Goal: Communication & Community: Share content

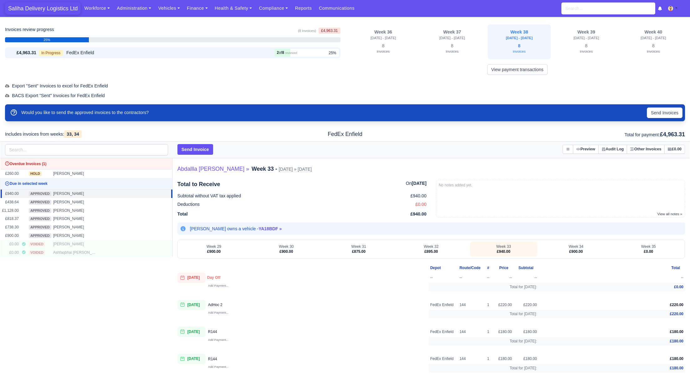
click at [58, 9] on span "Saliha Delivery Logistics Ltd" at bounding box center [43, 8] width 76 height 13
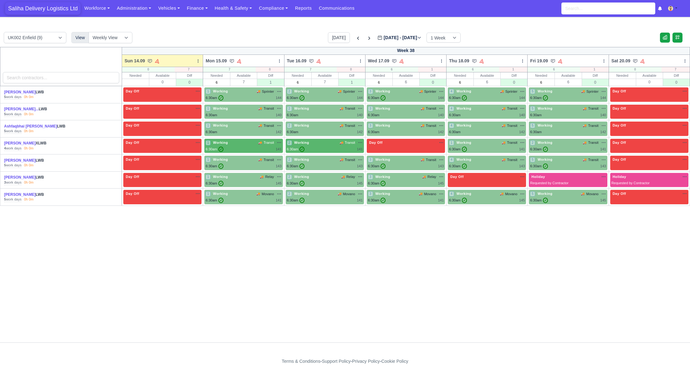
click at [51, 9] on span "Saliha Delivery Logistics Ltd" at bounding box center [43, 8] width 76 height 13
click at [247, 92] on div "1 Working 🚚 Sprinter" at bounding box center [244, 91] width 76 height 5
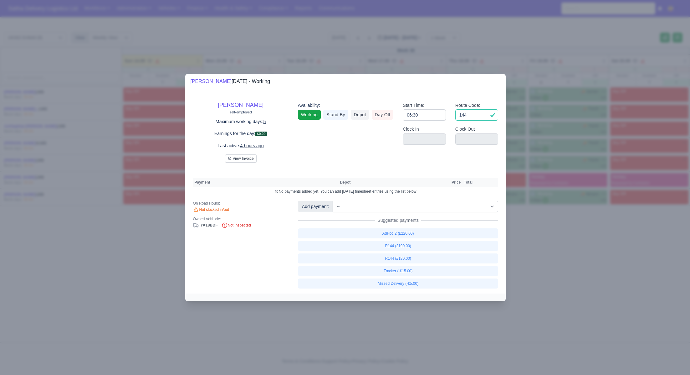
click at [477, 115] on input "144" at bounding box center [476, 114] width 43 height 11
type input "1"
click at [444, 118] on input "06:30" at bounding box center [424, 114] width 43 height 11
type input "06:3"
type input "06:"
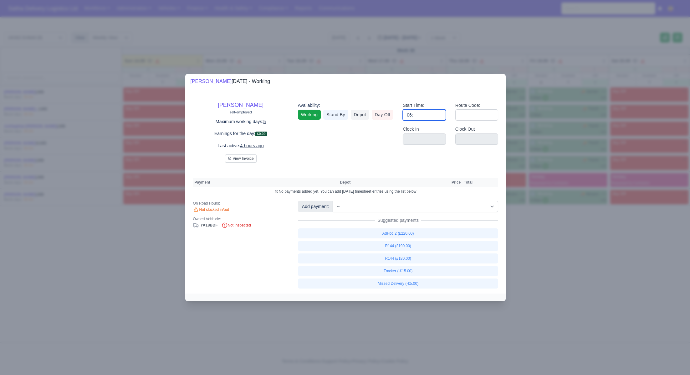
type input "0"
click at [386, 116] on link "Day Off" at bounding box center [383, 115] width 22 height 10
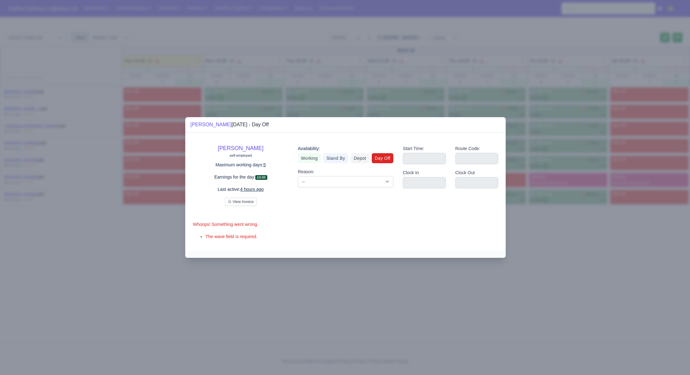
click at [579, 244] on div at bounding box center [345, 187] width 690 height 375
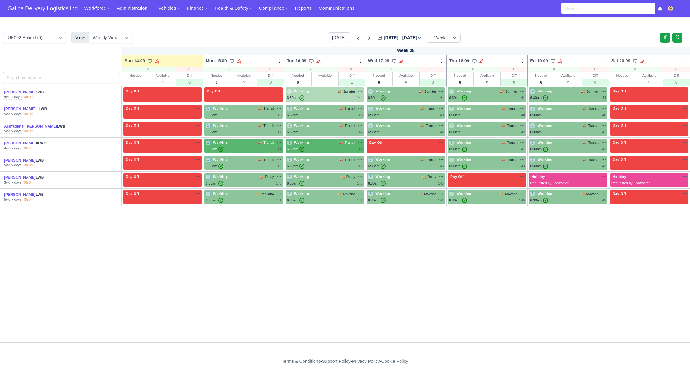
click at [338, 90] on span "🚚" at bounding box center [340, 91] width 4 height 5
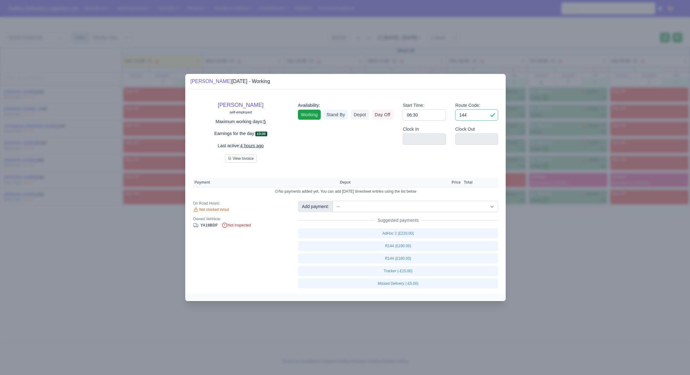
click at [478, 117] on input "144" at bounding box center [476, 114] width 43 height 11
type input "1"
drag, startPoint x: 437, startPoint y: 114, endPoint x: 429, endPoint y: 114, distance: 8.1
click at [437, 114] on input "06:30" at bounding box center [424, 114] width 43 height 11
type input "06:3"
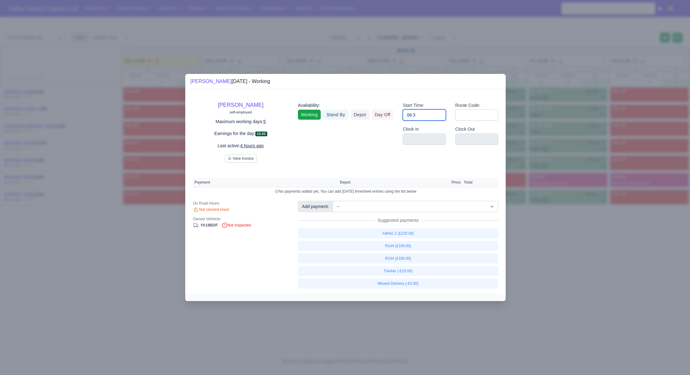
type input "06:"
type input "0"
click at [386, 114] on link "Day Off" at bounding box center [383, 115] width 22 height 10
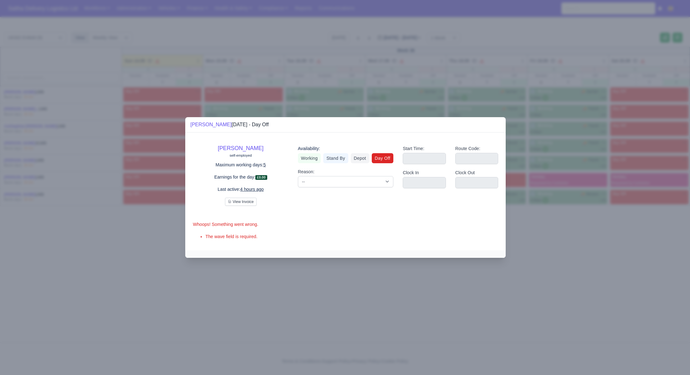
click at [575, 245] on div at bounding box center [345, 187] width 690 height 375
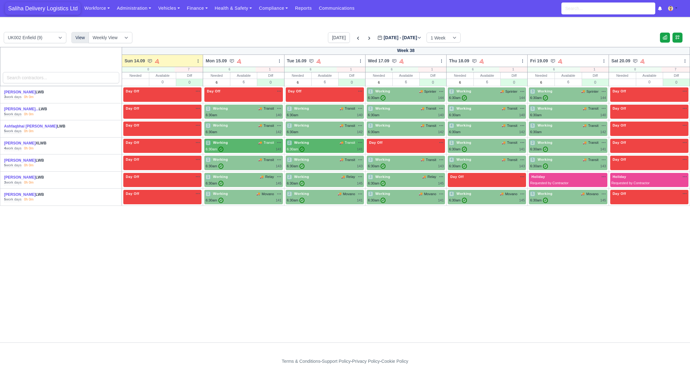
click at [55, 10] on span "Saliha Delivery Logistics Ltd" at bounding box center [43, 8] width 76 height 13
click at [189, 8] on link "Finance" at bounding box center [197, 8] width 28 height 12
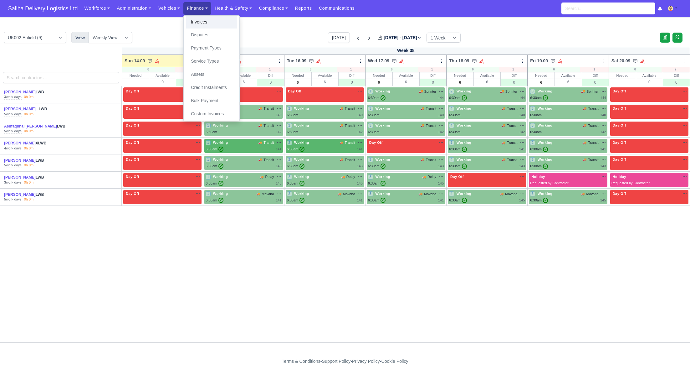
click at [193, 21] on link "Invoices" at bounding box center [211, 22] width 51 height 13
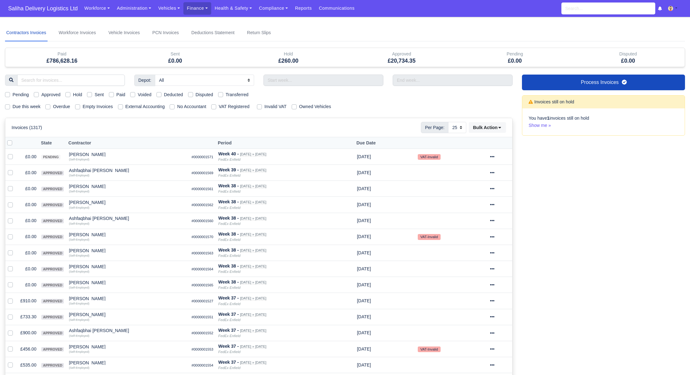
select select "25"
click at [13, 94] on label "Pending" at bounding box center [21, 94] width 16 height 7
click at [8, 94] on input "Pending" at bounding box center [7, 93] width 5 height 5
checkbox input "true"
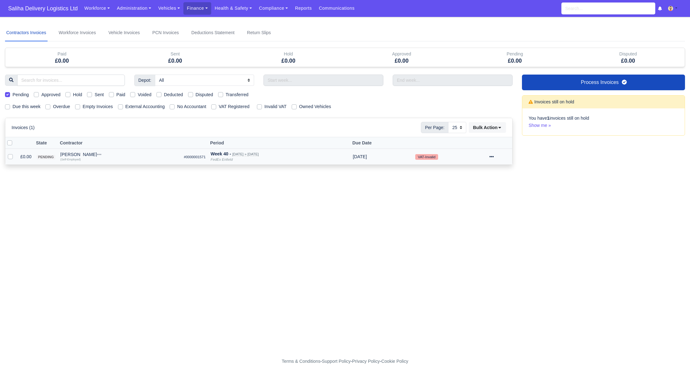
click at [8, 159] on td at bounding box center [11, 157] width 13 height 16
drag, startPoint x: 8, startPoint y: 157, endPoint x: 32, endPoint y: 157, distance: 23.5
click at [15, 153] on label at bounding box center [15, 153] width 0 height 0
click at [8, 157] on input "checkbox" at bounding box center [10, 155] width 5 height 5
checkbox input "true"
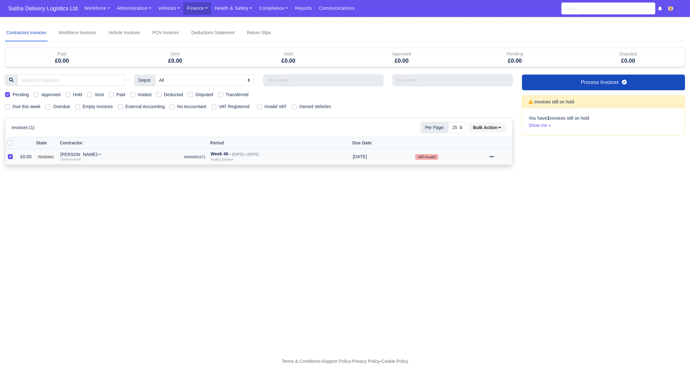
click at [494, 155] on icon at bounding box center [492, 156] width 4 height 4
click at [472, 199] on button "Approve" at bounding box center [478, 200] width 56 height 10
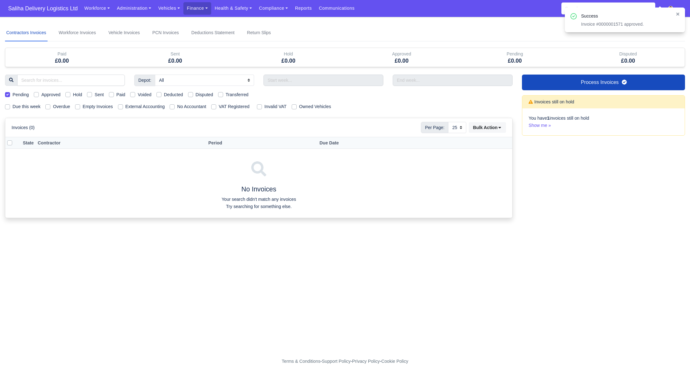
click at [13, 93] on label "Pending" at bounding box center [21, 94] width 16 height 7
click at [8, 93] on input "Pending" at bounding box center [7, 93] width 5 height 5
checkbox input "false"
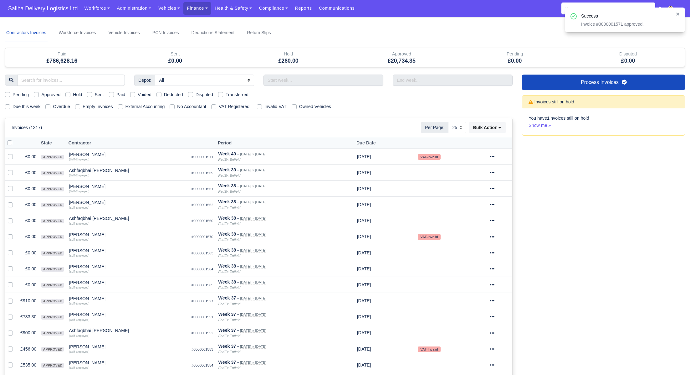
click at [13, 107] on label "Due this week" at bounding box center [27, 106] width 28 height 7
click at [5, 107] on input "Due this week" at bounding box center [7, 105] width 5 height 5
checkbox input "true"
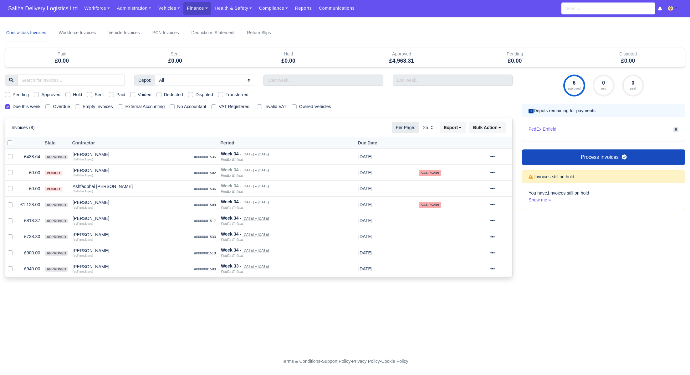
click at [41, 95] on label "Approved" at bounding box center [50, 94] width 19 height 7
click at [36, 95] on input "Approved" at bounding box center [36, 93] width 5 height 5
checkbox input "true"
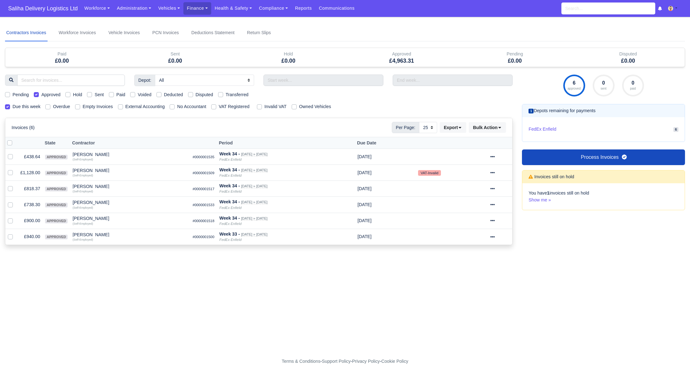
click at [15, 139] on label at bounding box center [15, 139] width 0 height 0
click at [9, 142] on input "checkbox" at bounding box center [9, 141] width 5 height 5
checkbox input "true"
click at [495, 171] on icon at bounding box center [493, 172] width 4 height 4
click at [15, 139] on label at bounding box center [15, 139] width 0 height 0
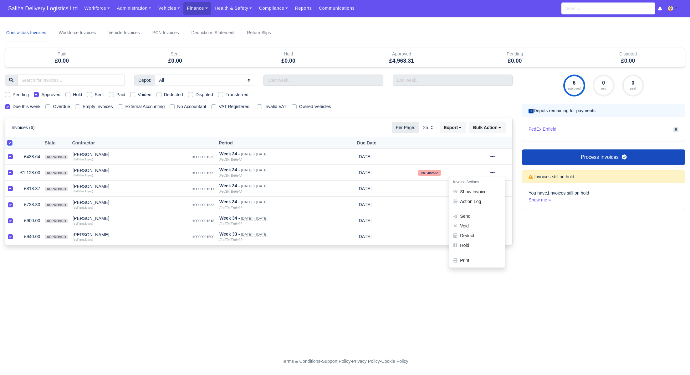
click at [9, 141] on input "checkbox" at bounding box center [9, 141] width 5 height 5
checkbox input "false"
click at [495, 172] on icon at bounding box center [493, 172] width 4 height 4
click at [473, 195] on link "Show Invoice" at bounding box center [478, 192] width 56 height 10
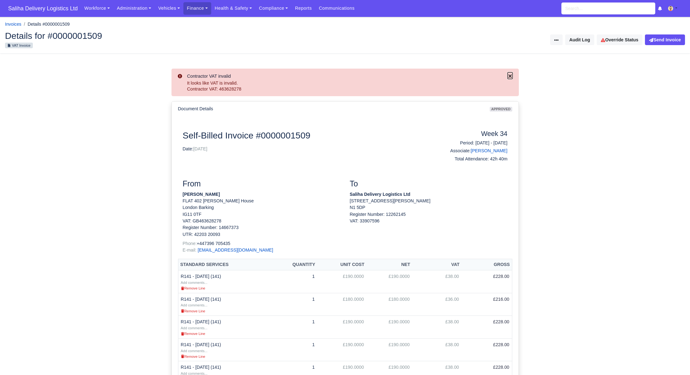
click at [511, 77] on icon "Close" at bounding box center [509, 75] width 3 height 3
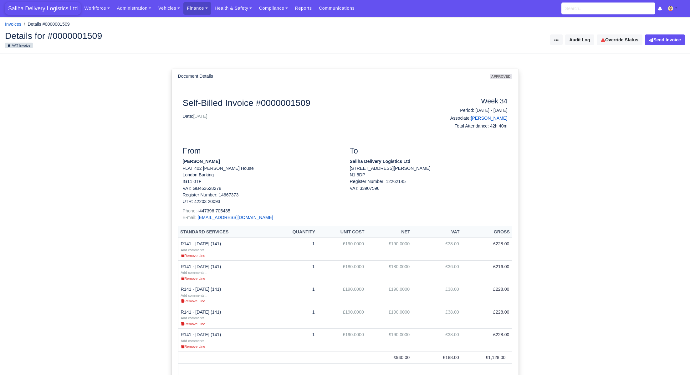
click at [58, 12] on span "Saliha Delivery Logistics Ltd" at bounding box center [43, 8] width 76 height 13
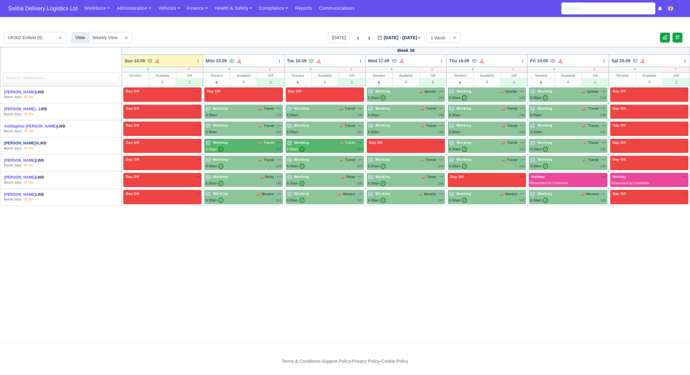
click at [19, 144] on link "[PERSON_NAME]" at bounding box center [20, 143] width 32 height 4
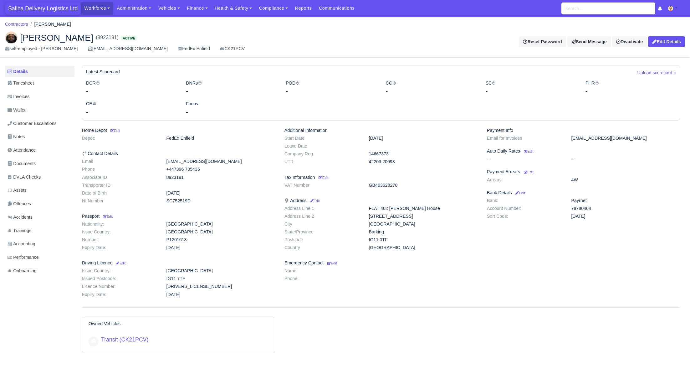
click at [40, 11] on span "Saliha Delivery Logistics Ltd" at bounding box center [43, 8] width 76 height 13
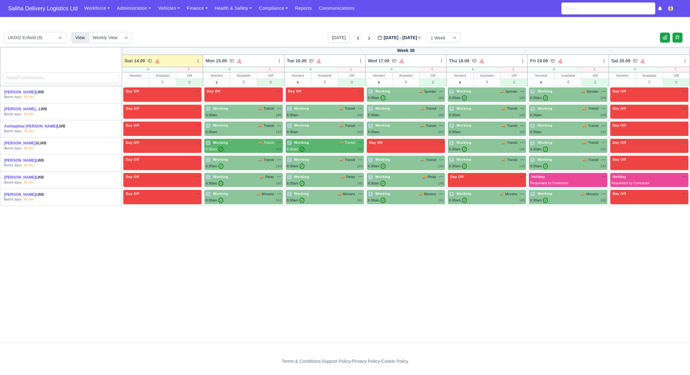
click at [357, 38] on icon at bounding box center [358, 38] width 2 height 3
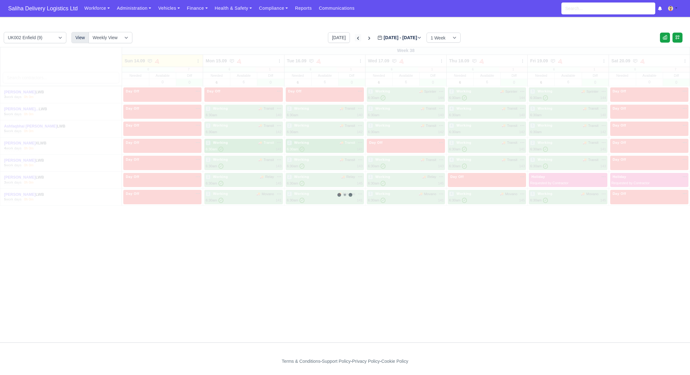
type input "[DATE]"
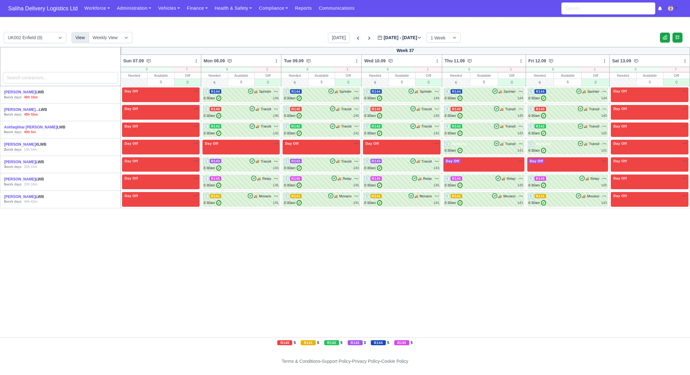
click at [357, 38] on icon at bounding box center [358, 38] width 2 height 3
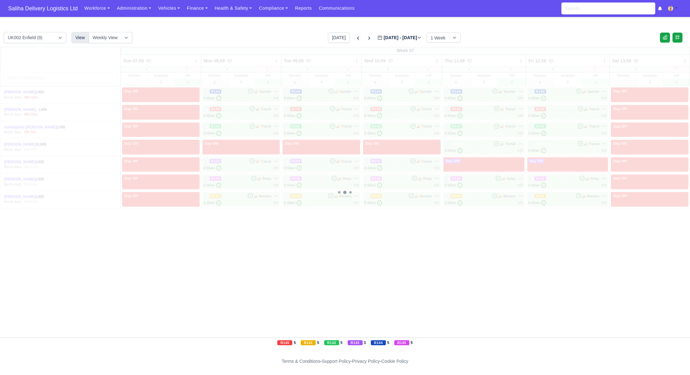
type input "2025-08-31"
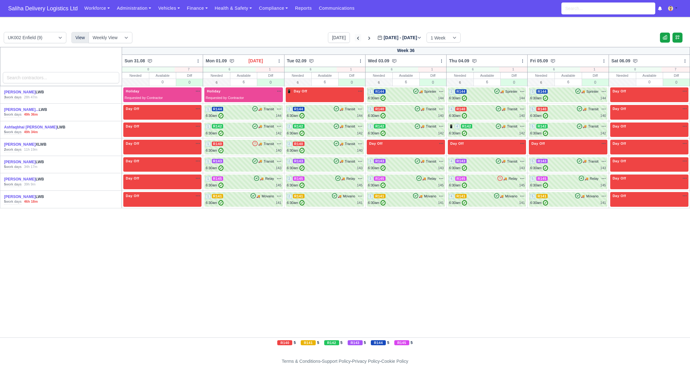
click at [357, 38] on icon at bounding box center [358, 38] width 2 height 3
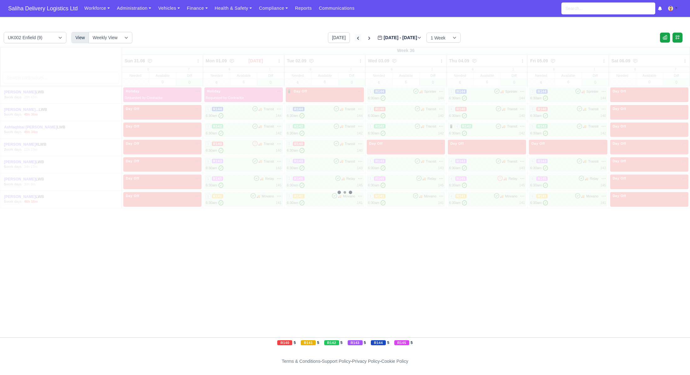
type input "2025-08-24"
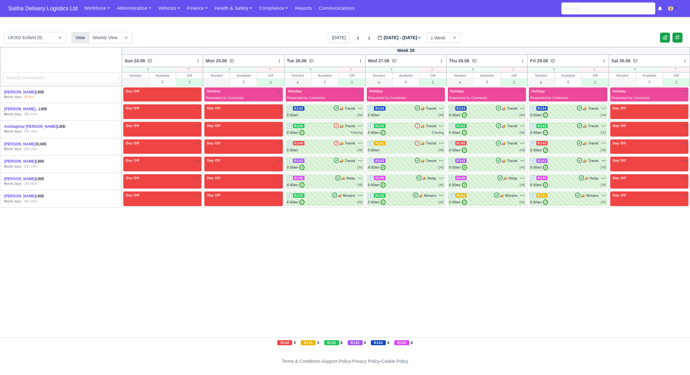
click at [355, 38] on icon at bounding box center [358, 38] width 6 height 6
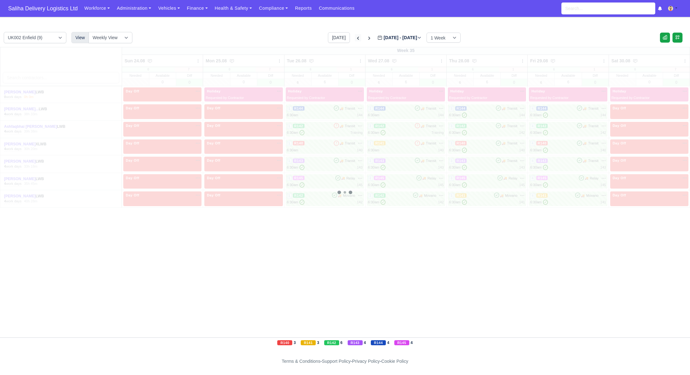
type input "2025-08-17"
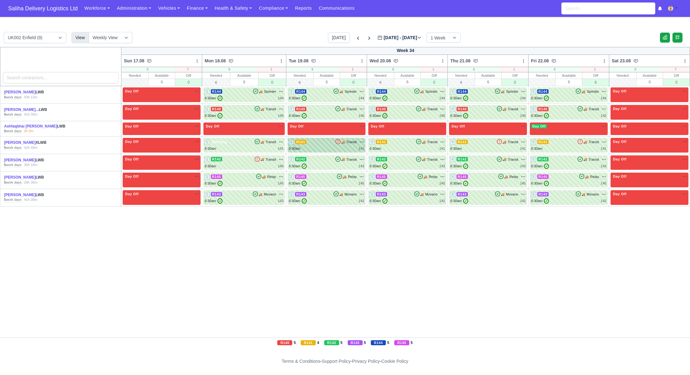
click at [340, 145] on div "2 R141 🚚 Transit" at bounding box center [326, 145] width 75 height 12
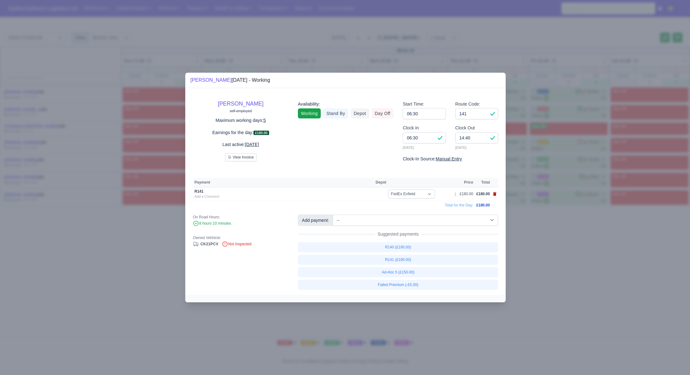
click at [494, 193] on icon at bounding box center [494, 194] width 3 height 4
select select
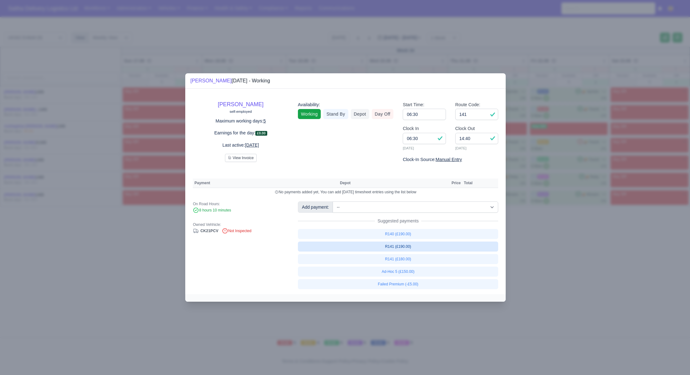
click at [409, 248] on link "R141 (£190.00)" at bounding box center [398, 246] width 201 height 10
select select "1"
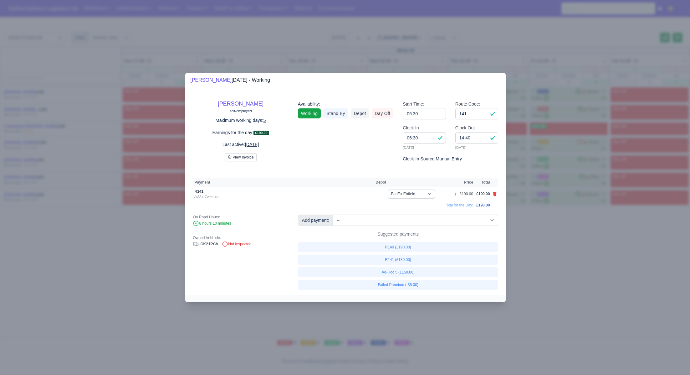
drag, startPoint x: 619, startPoint y: 266, endPoint x: 541, endPoint y: 211, distance: 96.0
click at [619, 266] on div at bounding box center [345, 187] width 690 height 375
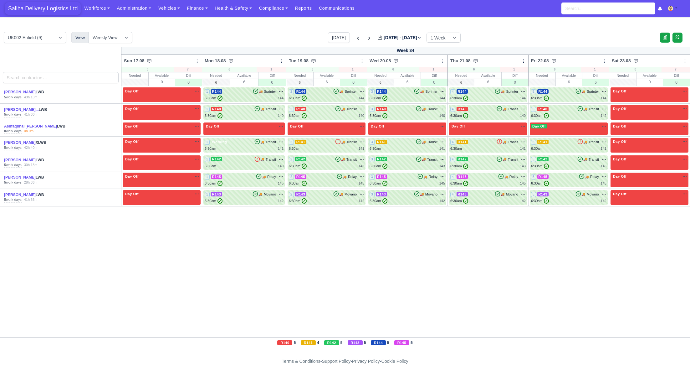
drag, startPoint x: 45, startPoint y: 10, endPoint x: 55, endPoint y: 10, distance: 10.6
click at [45, 10] on span "Saliha Delivery Logistics Ltd" at bounding box center [43, 8] width 76 height 13
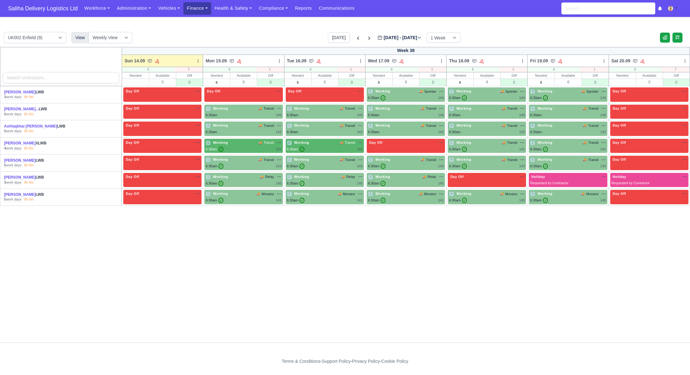
click at [193, 11] on link "Finance" at bounding box center [197, 8] width 28 height 12
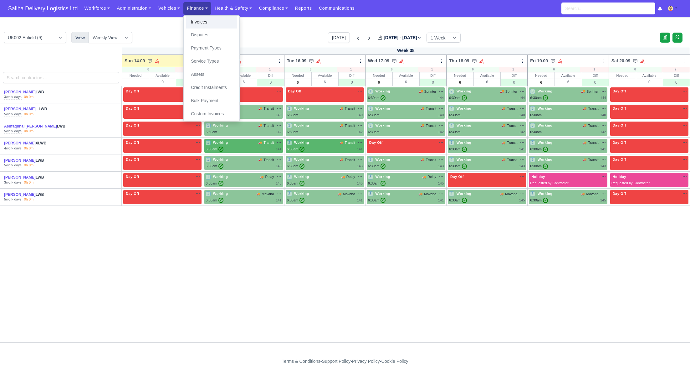
click at [193, 23] on link "Invoices" at bounding box center [211, 22] width 51 height 13
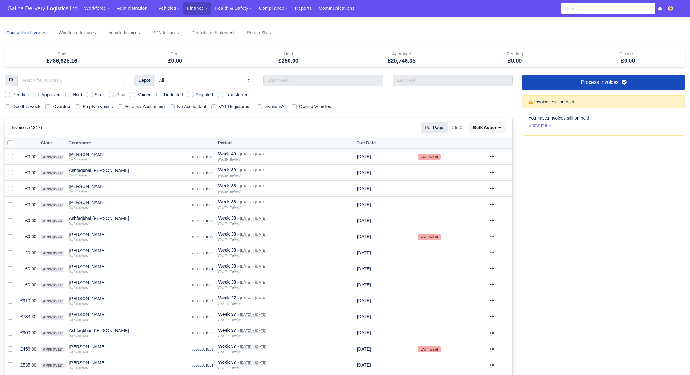
select select "25"
drag, startPoint x: 6, startPoint y: 107, endPoint x: 21, endPoint y: 105, distance: 15.2
click at [13, 107] on label "Due this week" at bounding box center [27, 106] width 28 height 7
click at [6, 107] on input "Due this week" at bounding box center [7, 105] width 5 height 5
checkbox input "true"
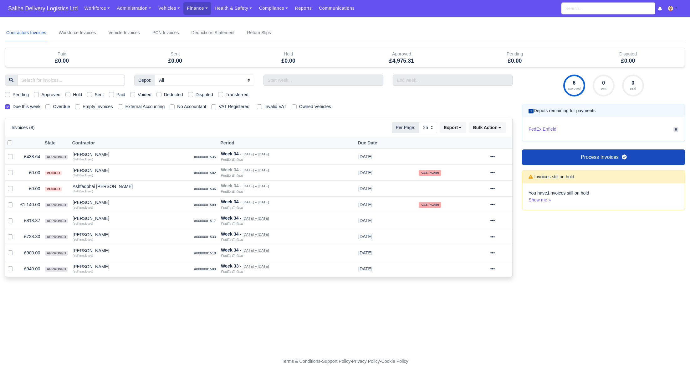
click at [41, 94] on label "Approved" at bounding box center [50, 94] width 19 height 7
click at [36, 94] on input "Approved" at bounding box center [36, 93] width 5 height 5
checkbox input "true"
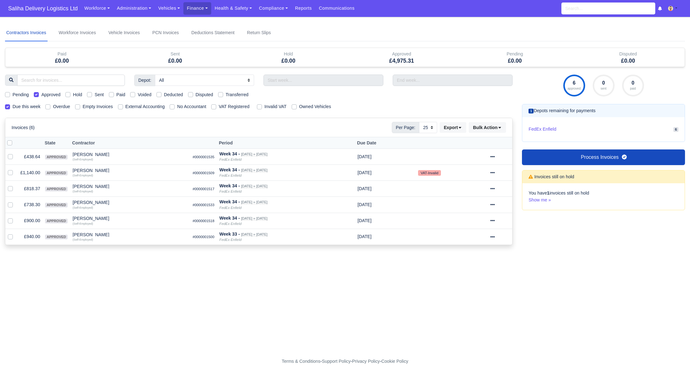
click at [15, 139] on label at bounding box center [15, 139] width 0 height 0
click at [9, 142] on input "checkbox" at bounding box center [9, 141] width 5 height 5
checkbox input "true"
click at [15, 139] on label at bounding box center [15, 139] width 0 height 0
click at [9, 142] on input "checkbox" at bounding box center [9, 141] width 5 height 5
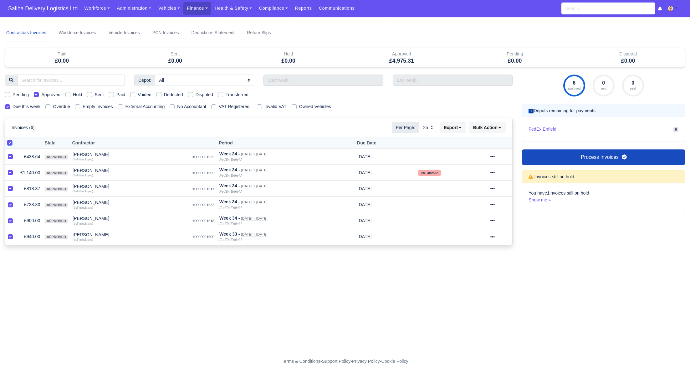
checkbox input "false"
click at [495, 189] on icon at bounding box center [493, 188] width 4 height 4
click at [485, 205] on link "Show Invoice" at bounding box center [478, 208] width 56 height 10
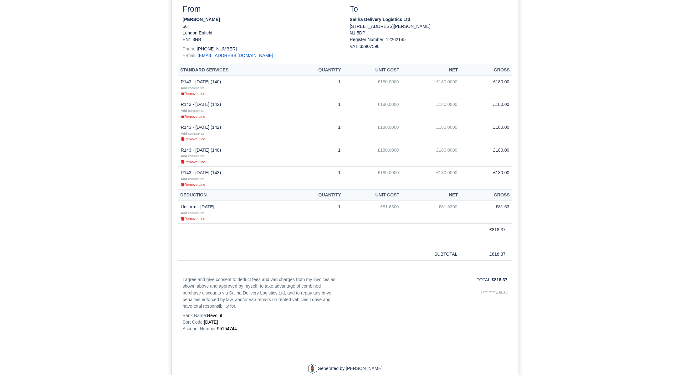
scroll to position [140, 0]
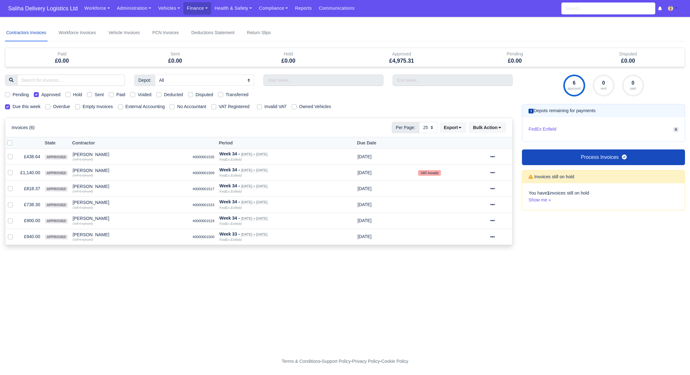
select select "25"
drag, startPoint x: 499, startPoint y: 202, endPoint x: 497, endPoint y: 207, distance: 4.6
click at [495, 202] on icon at bounding box center [493, 204] width 4 height 4
click at [482, 221] on link "Show Invoice" at bounding box center [478, 224] width 56 height 10
select select "25"
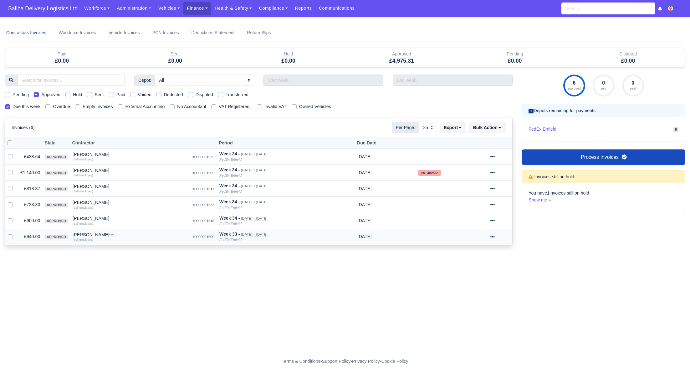
click at [495, 236] on icon at bounding box center [493, 236] width 4 height 4
click at [476, 252] on link "Show Invoice" at bounding box center [478, 256] width 56 height 10
select select "25"
click at [499, 171] on div at bounding box center [501, 172] width 20 height 7
click at [478, 197] on button "Action Log" at bounding box center [478, 202] width 56 height 10
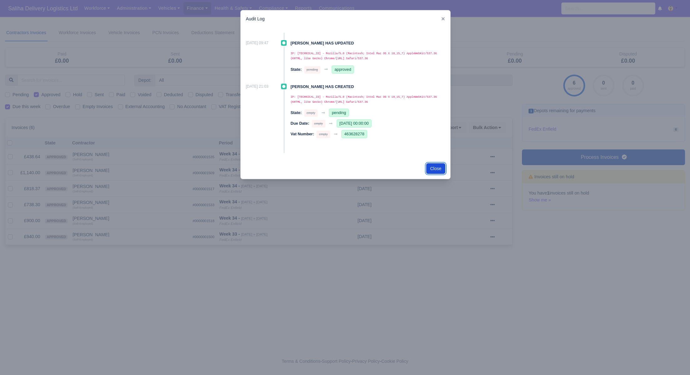
click at [438, 169] on button "Close" at bounding box center [435, 168] width 19 height 11
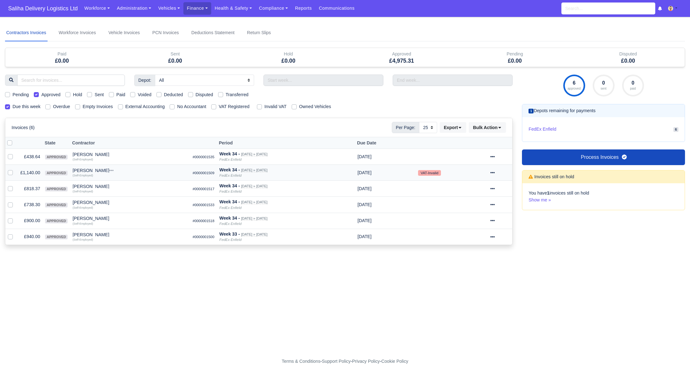
click at [495, 171] on icon at bounding box center [493, 172] width 4 height 4
click at [477, 190] on link "Show Invoice" at bounding box center [478, 192] width 56 height 10
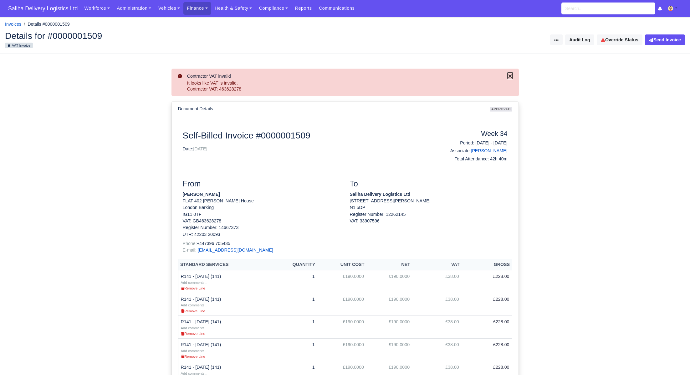
click at [509, 77] on icon "Close" at bounding box center [509, 75] width 3 height 3
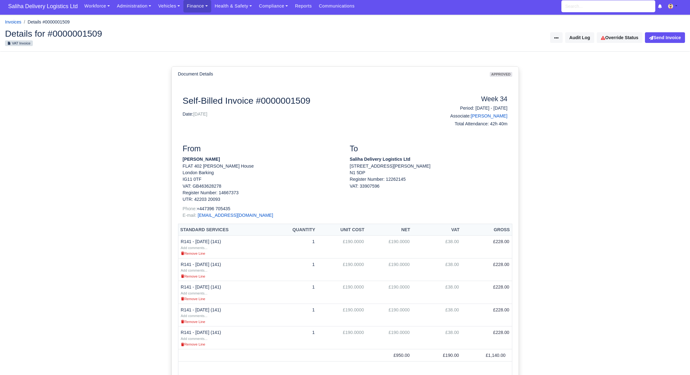
scroll to position [7, 0]
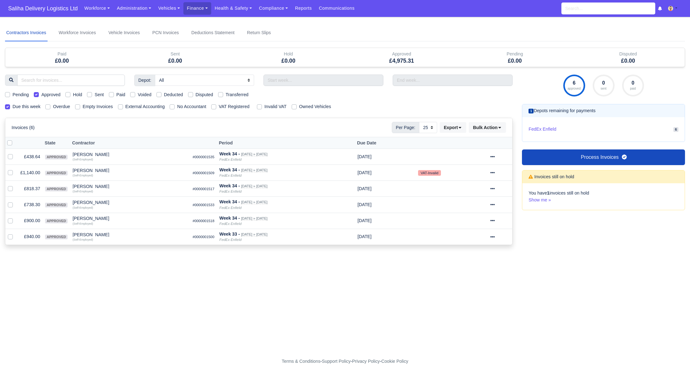
select select "25"
click at [15, 139] on label at bounding box center [15, 139] width 0 height 0
click at [10, 142] on input "checkbox" at bounding box center [9, 141] width 5 height 5
checkbox input "true"
click at [505, 128] on button "Bulk Action" at bounding box center [487, 127] width 37 height 11
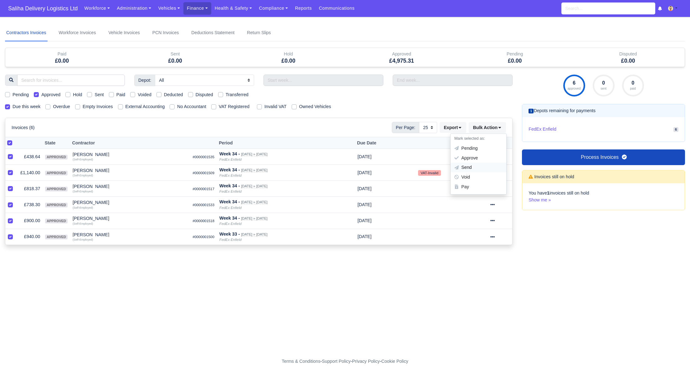
click at [480, 166] on div "Send" at bounding box center [479, 168] width 56 height 10
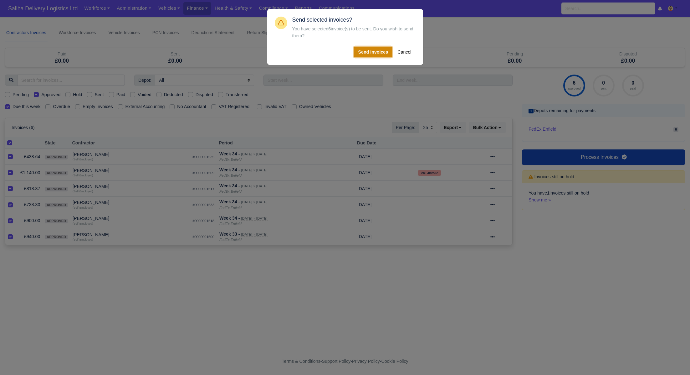
click at [368, 52] on button "Send invoices" at bounding box center [373, 52] width 38 height 11
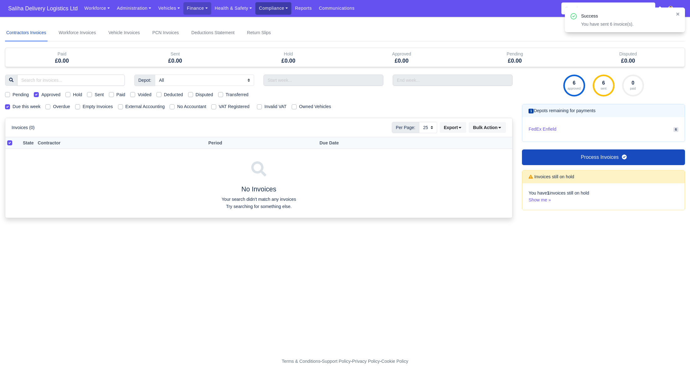
click at [284, 10] on link "Compliance" at bounding box center [273, 8] width 36 height 12
click at [287, 63] on link "Communication Center" at bounding box center [286, 61] width 56 height 13
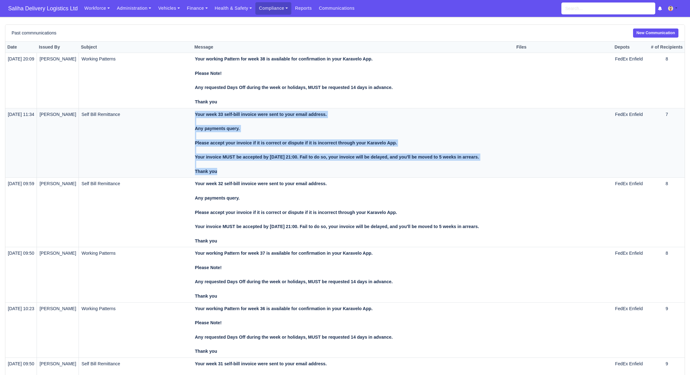
drag, startPoint x: 227, startPoint y: 174, endPoint x: 196, endPoint y: 118, distance: 63.9
click at [196, 118] on tr "[DATE] 11:34 [PERSON_NAME] Self Bill Remittance Your week 33 self-bill invoice …" at bounding box center [345, 142] width 680 height 69
copy tr "Your week 33 self-bill invoice were sent to your email address. Any payments qu…"
click at [662, 31] on link "New Communication" at bounding box center [655, 32] width 45 height 9
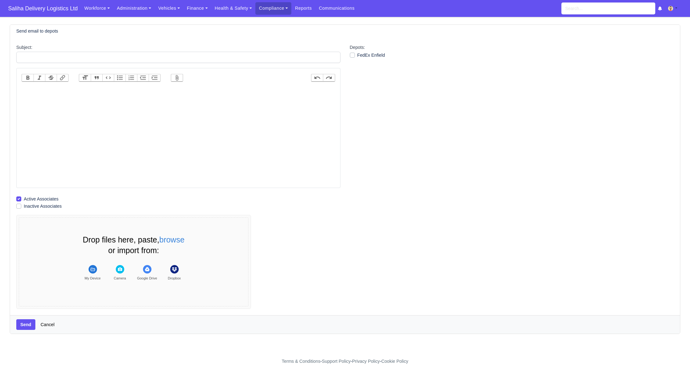
click at [189, 92] on trix-editor at bounding box center [179, 136] width 314 height 100
paste trix-editor "<div><strong><br>Your week 33 self-bill invoice were sent to your email address…"
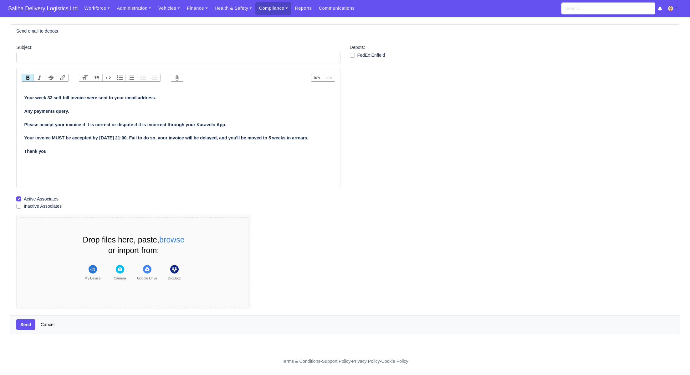
click at [24, 97] on strong "Your week 33 self-bill invoice were sent to your email address. Any payments qu…" at bounding box center [166, 124] width 284 height 59
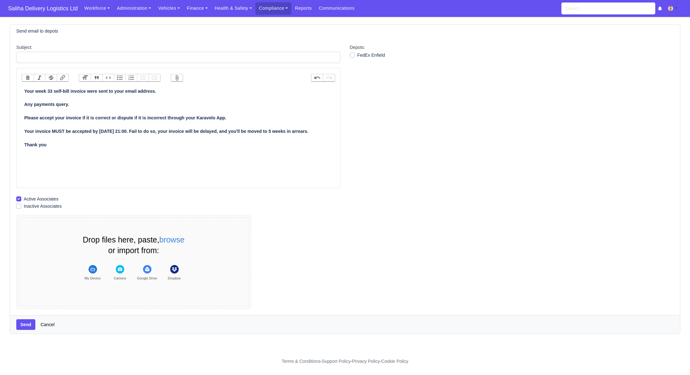
drag, startPoint x: 53, startPoint y: 91, endPoint x: 72, endPoint y: 103, distance: 22.7
click at [53, 91] on strong "Your week 33 self-bill invoice were sent to your email address. Any payments qu…" at bounding box center [166, 118] width 284 height 59
type trix-editor "<div><strong>Your week 34 self-bill invoice were sent to your email address.<br…"
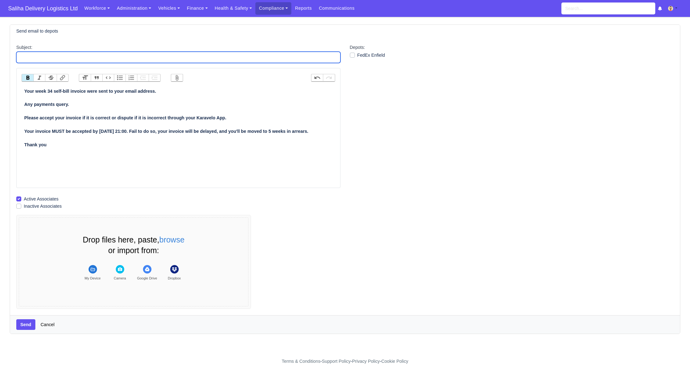
click at [72, 57] on input "Subject:" at bounding box center [178, 57] width 324 height 11
type input "Self Bill Remittance"
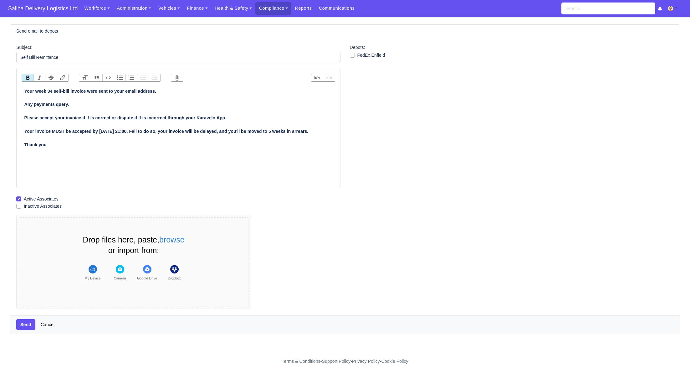
click at [357, 55] on label "FedEx Enfield" at bounding box center [371, 55] width 28 height 7
click at [354, 55] on input "FedEx Enfield" at bounding box center [352, 54] width 5 height 5
checkbox input "true"
click at [24, 325] on button "Send" at bounding box center [25, 324] width 19 height 11
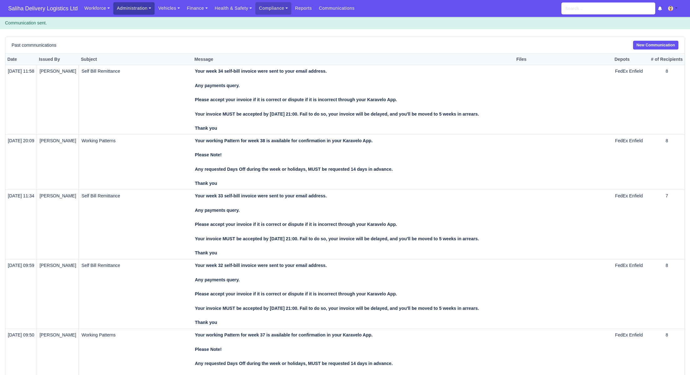
click at [131, 9] on link "Administration" at bounding box center [133, 8] width 41 height 12
drag, startPoint x: 127, startPoint y: 48, endPoint x: 119, endPoint y: 52, distance: 8.8
click at [127, 48] on link "Management" at bounding box center [141, 48] width 51 height 13
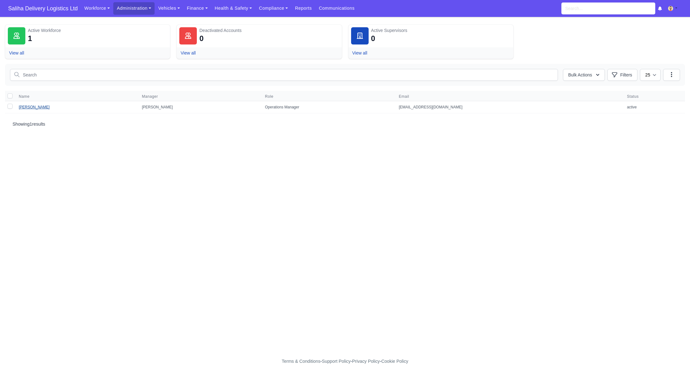
click at [36, 105] on link "[PERSON_NAME]" at bounding box center [34, 107] width 31 height 4
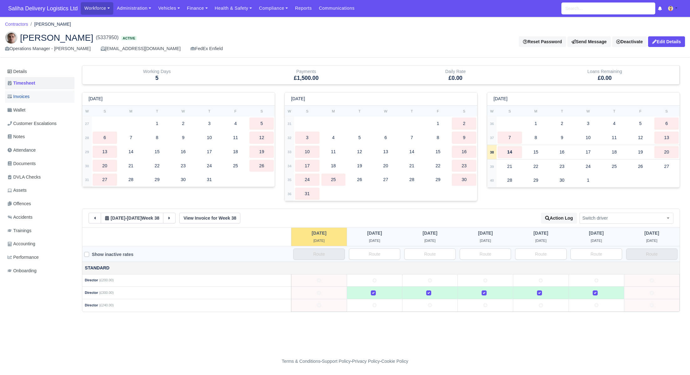
click at [29, 95] on span "Invoices" at bounding box center [19, 96] width 22 height 7
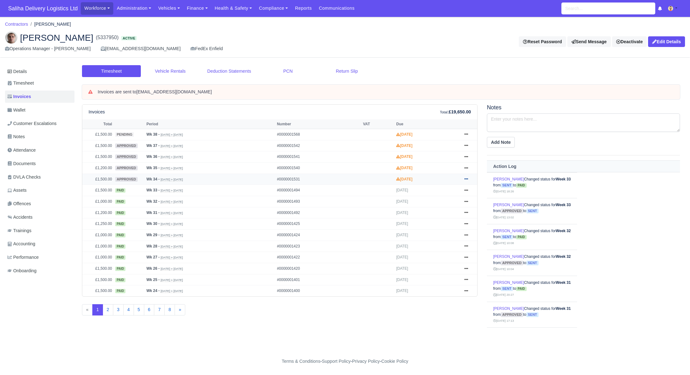
click at [465, 177] on icon at bounding box center [467, 179] width 4 height 4
click at [436, 200] on link "Send" at bounding box center [443, 204] width 56 height 13
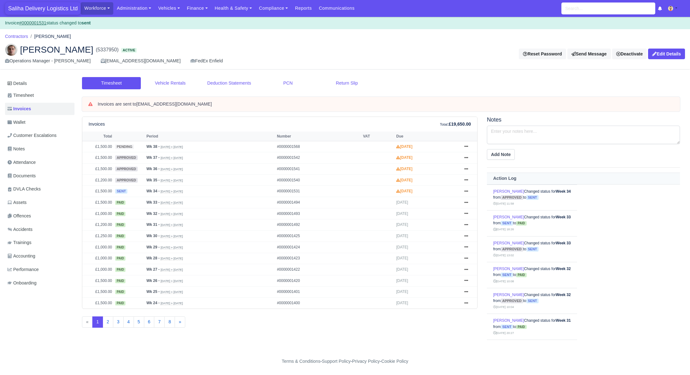
click at [21, 9] on span "Saliha Delivery Logistics Ltd" at bounding box center [43, 8] width 76 height 13
